Goal: Book appointment/travel/reservation

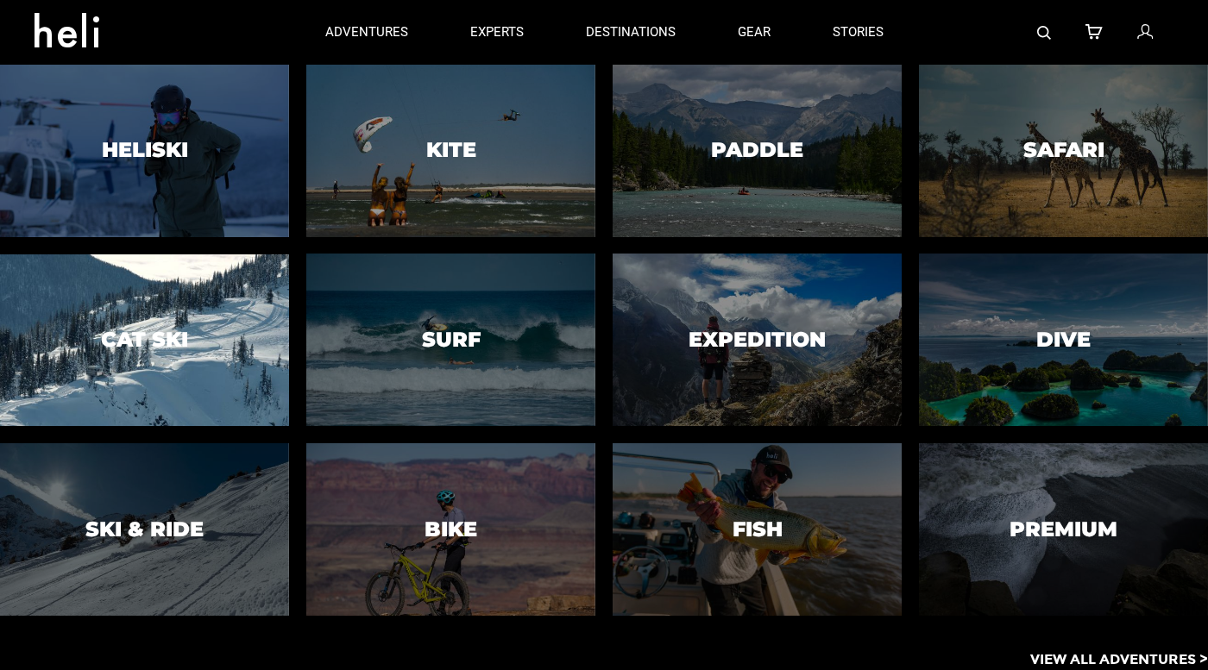
click at [182, 278] on div at bounding box center [144, 341] width 295 height 176
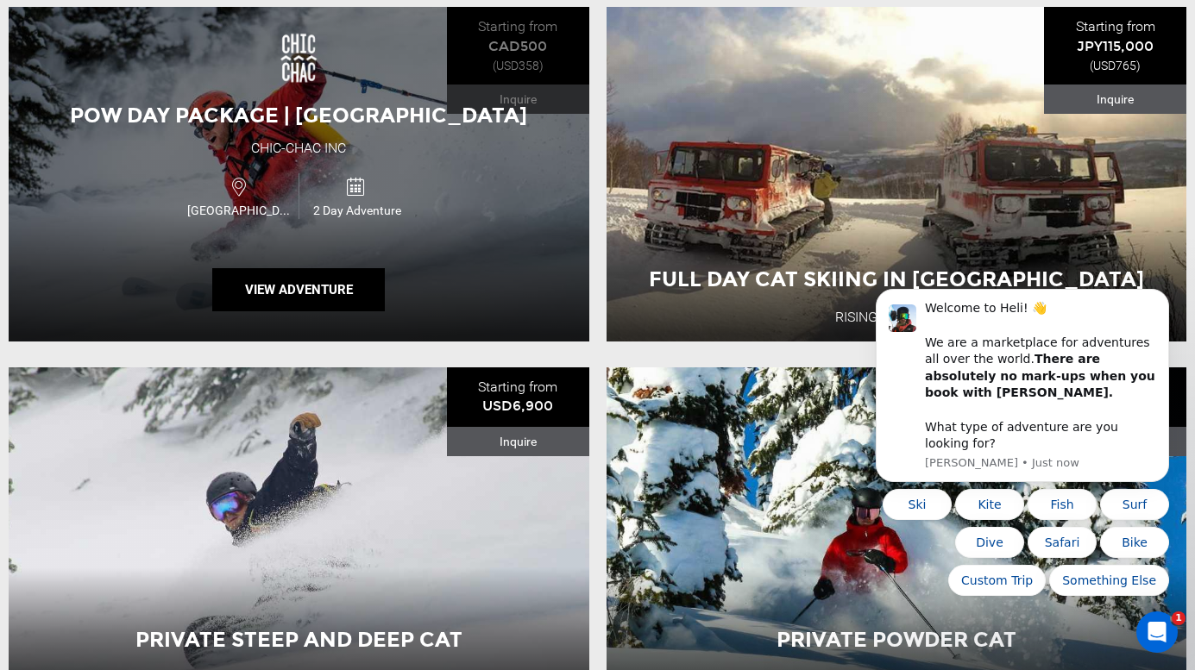
scroll to position [3611, 0]
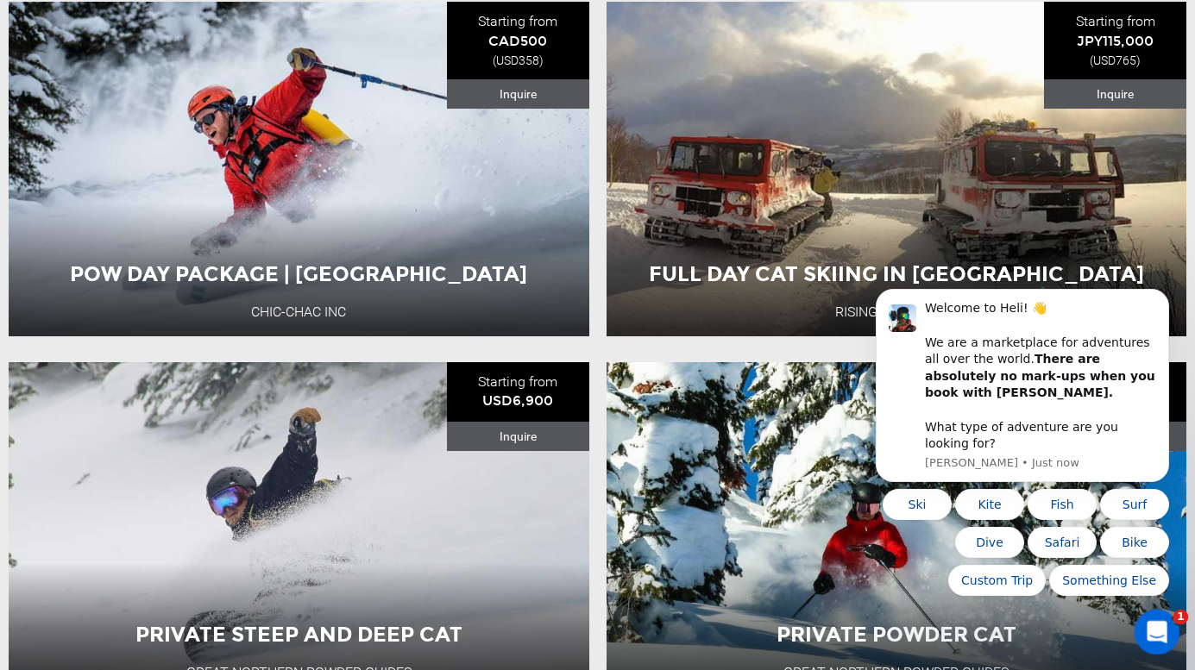
click at [1159, 633] on icon "Open Intercom Messenger" at bounding box center [1155, 630] width 28 height 28
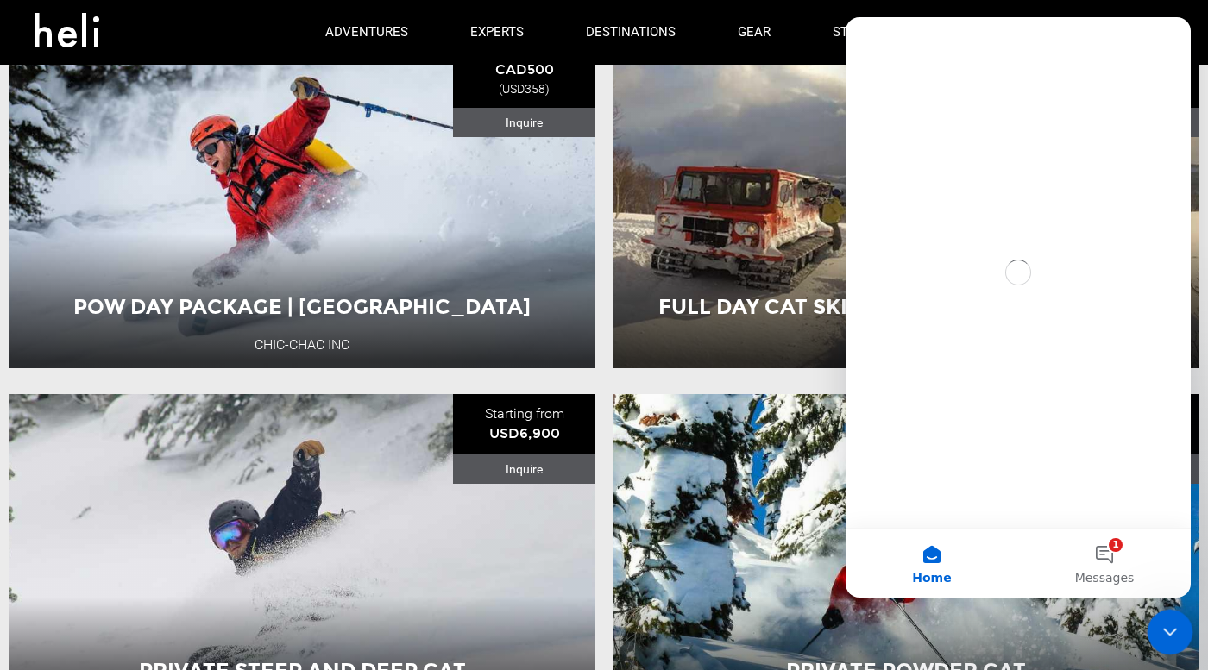
scroll to position [0, 0]
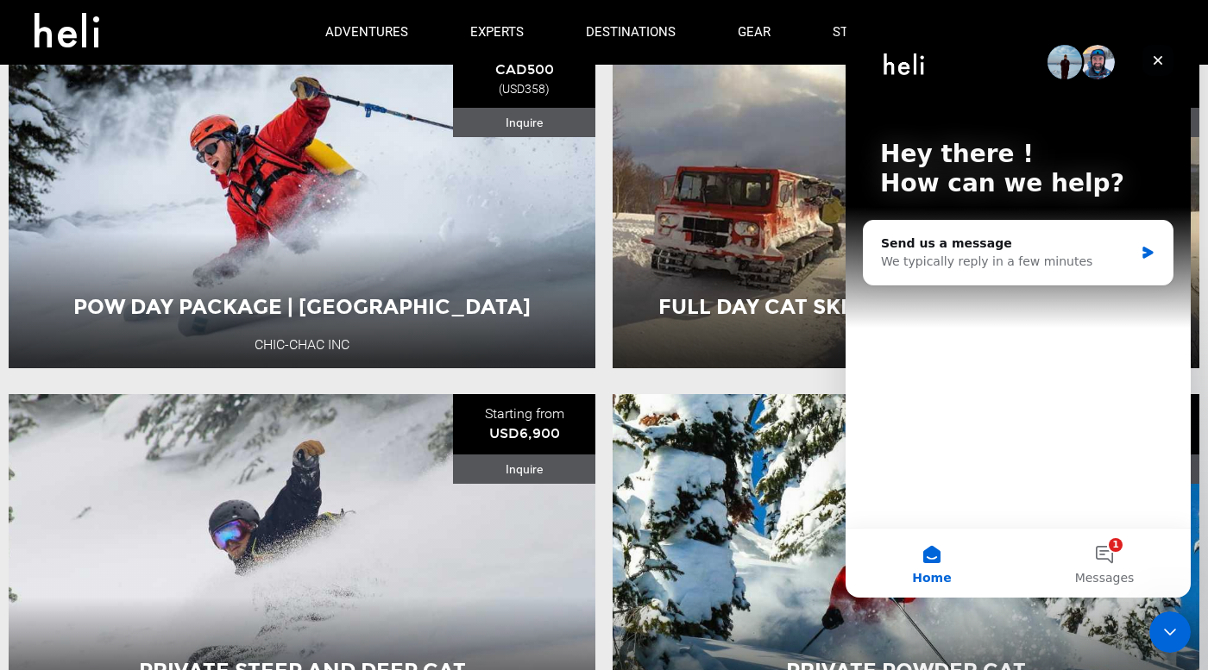
click at [1163, 63] on icon "Close" at bounding box center [1158, 61] width 14 height 14
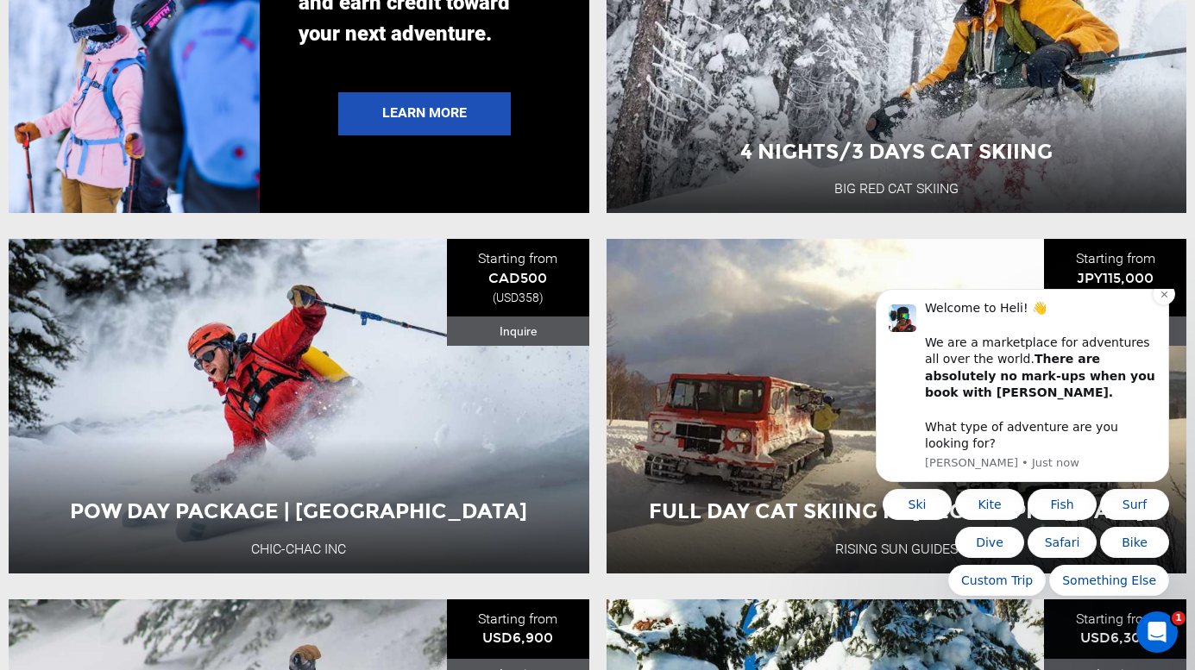
scroll to position [3379, 0]
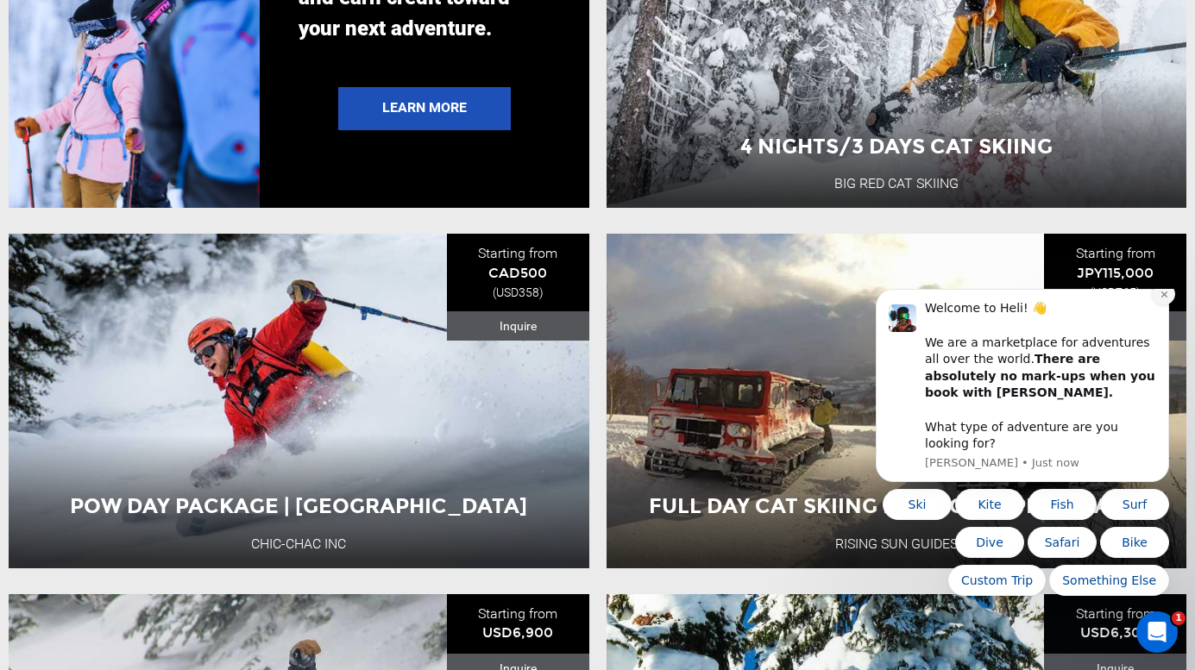
click at [1164, 299] on icon "Dismiss notification" at bounding box center [1164, 294] width 9 height 9
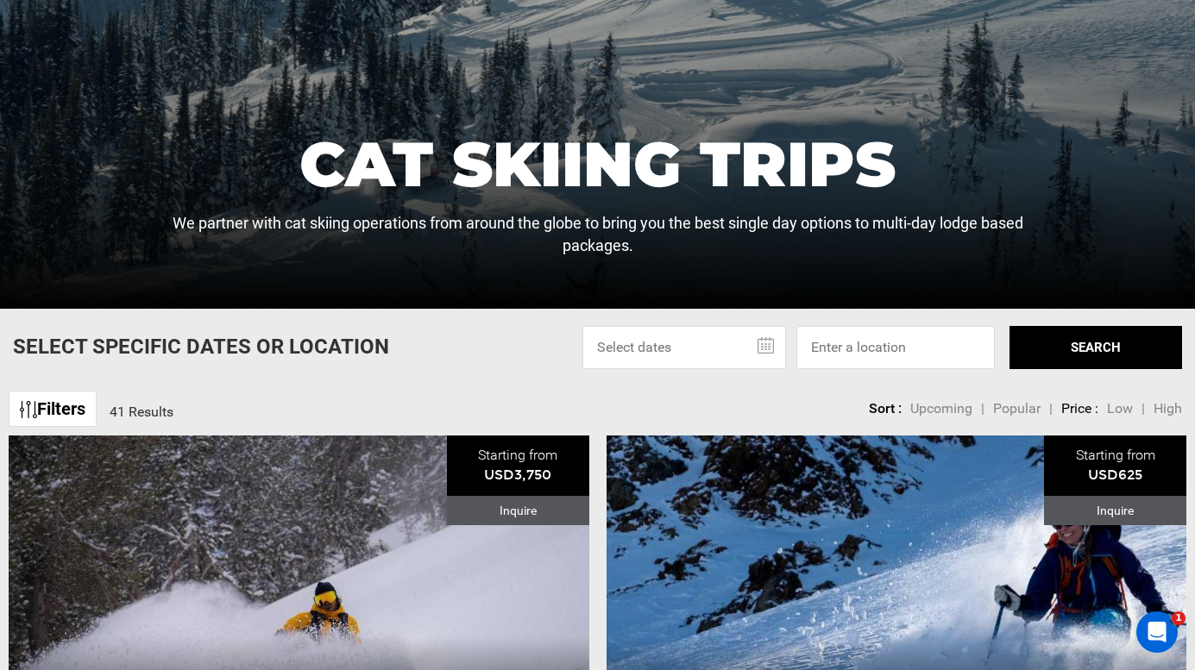
scroll to position [335, 0]
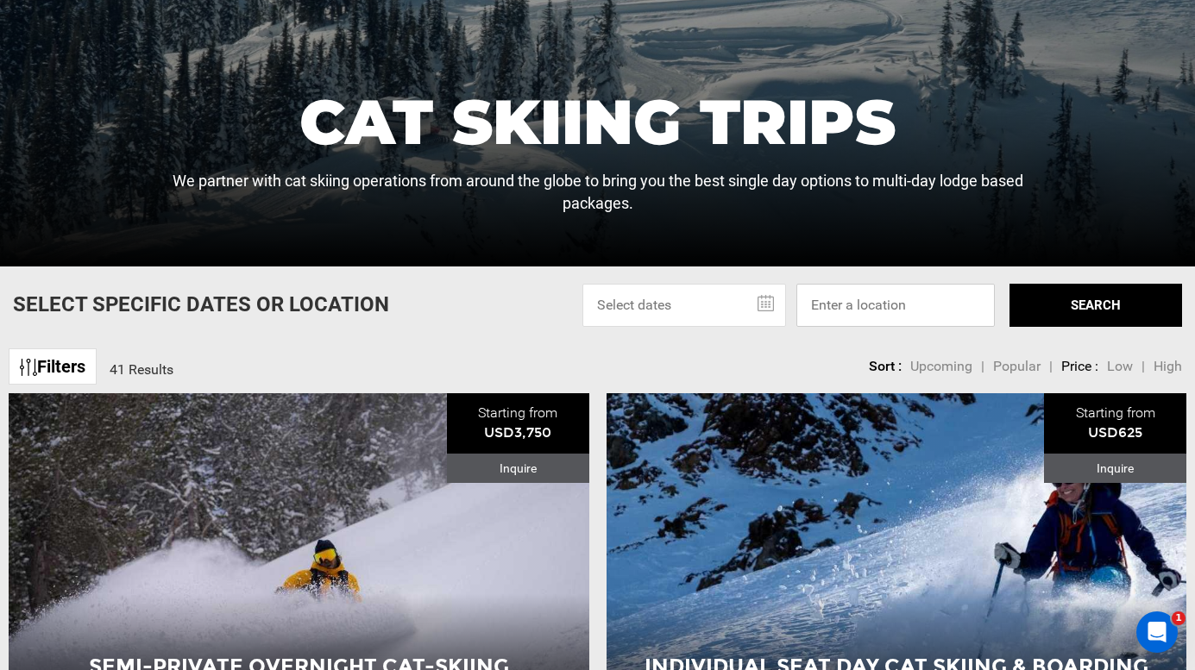
click at [871, 319] on input at bounding box center [895, 305] width 198 height 43
click at [882, 314] on input "BC" at bounding box center [895, 305] width 198 height 43
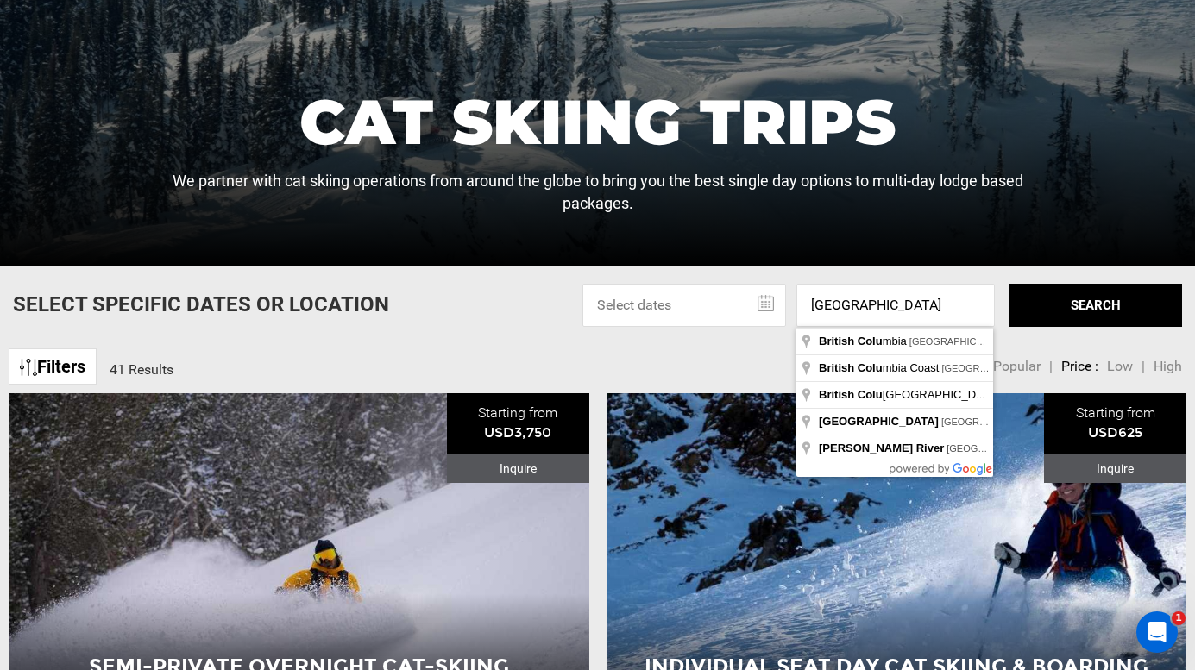
type input "[GEOGRAPHIC_DATA], [GEOGRAPHIC_DATA]"
drag, startPoint x: 879, startPoint y: 341, endPoint x: 838, endPoint y: 343, distance: 41.5
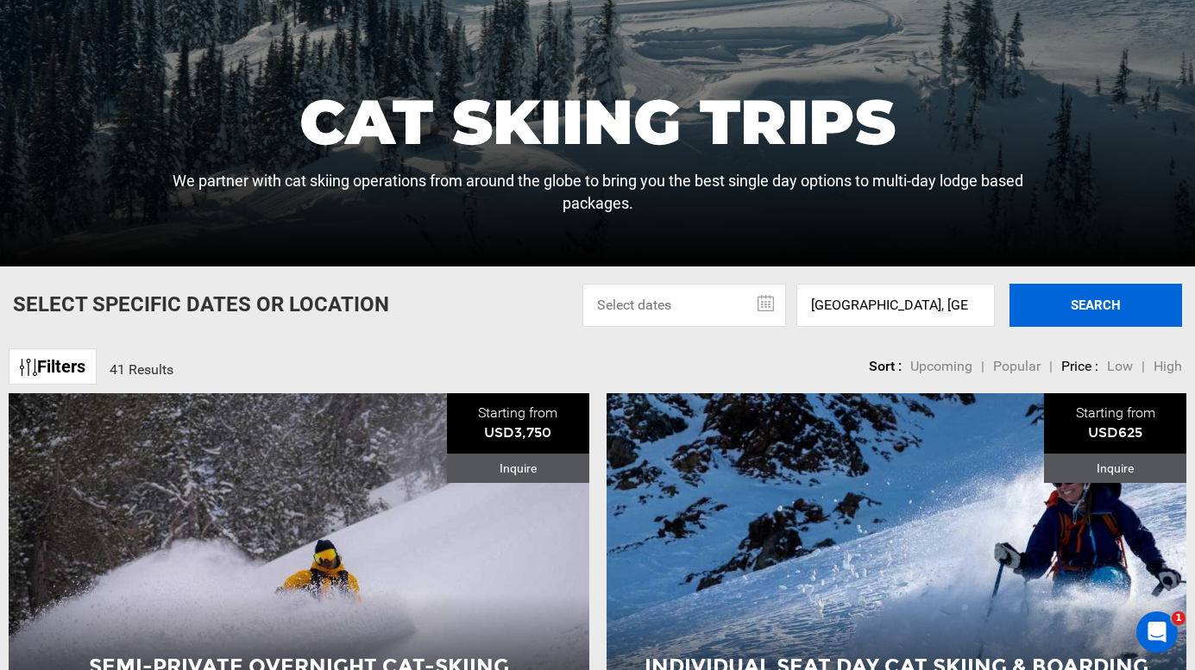
click at [1110, 299] on button "SEARCH" at bounding box center [1096, 305] width 173 height 43
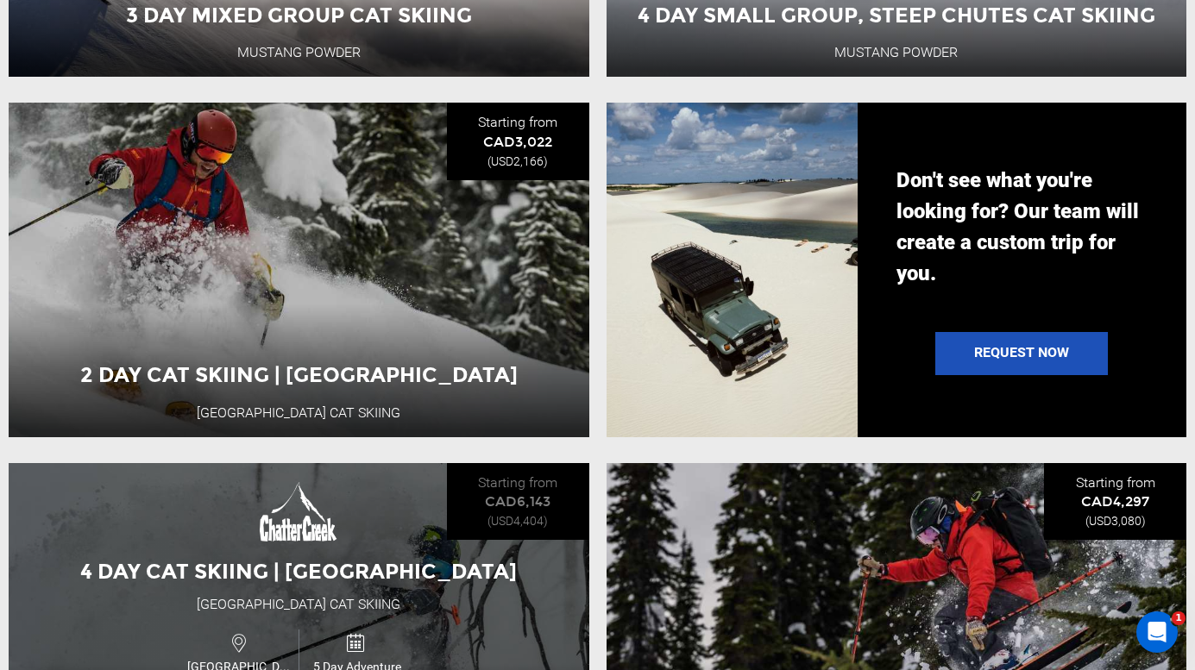
scroll to position [1709, 0]
